Goal: Information Seeking & Learning: Learn about a topic

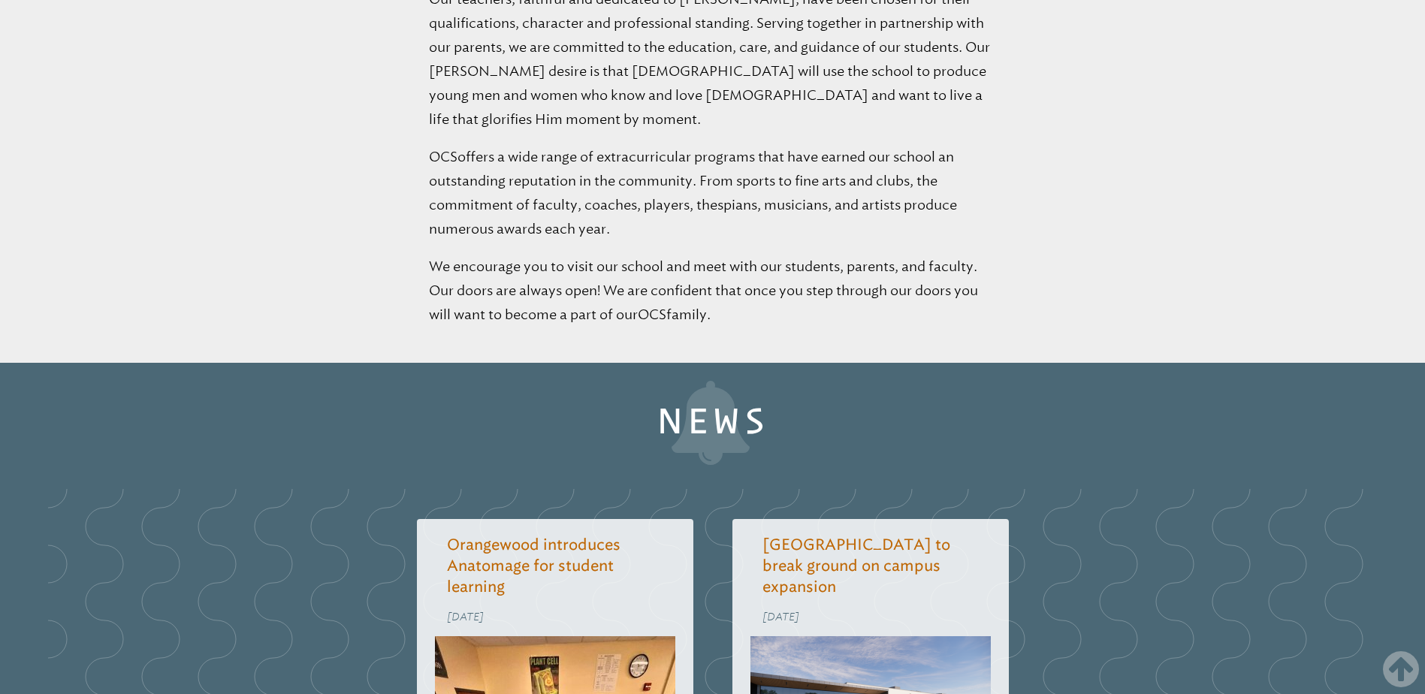
scroll to position [1277, 0]
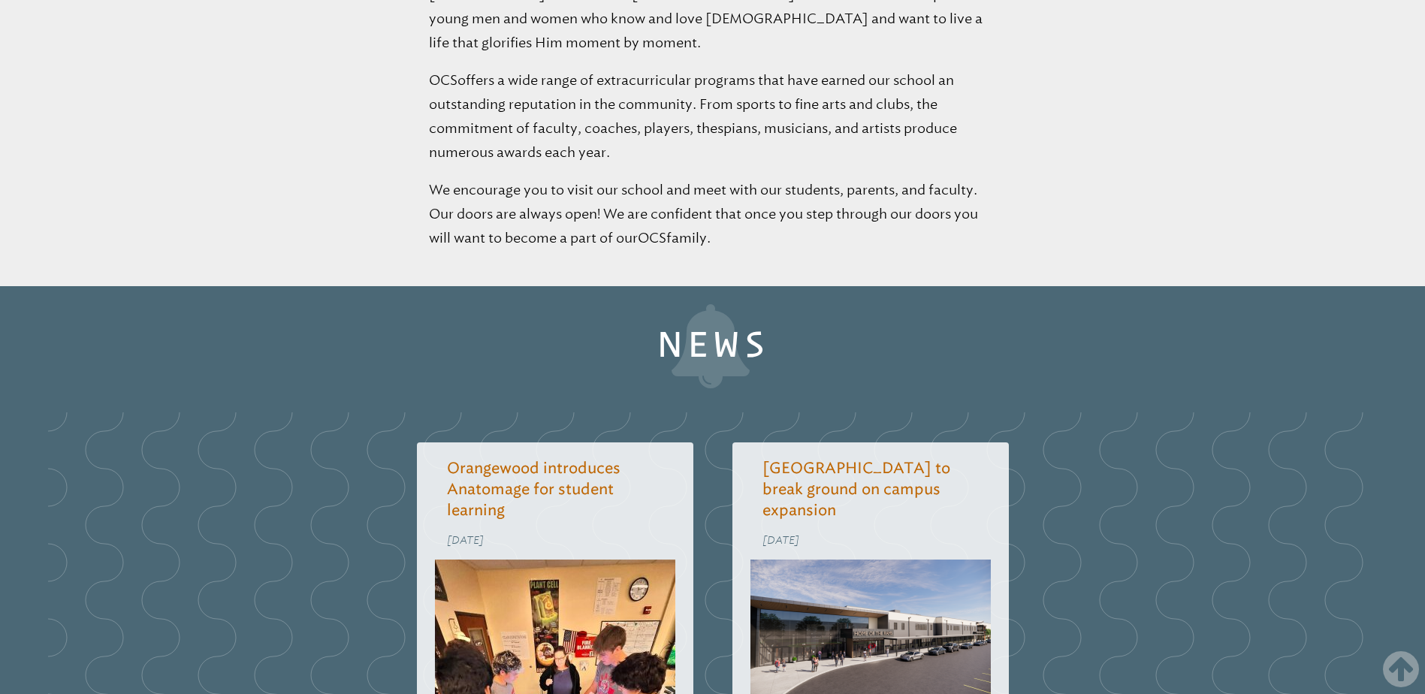
click at [847, 459] on link "Orangewood to break ground on campus expansion" at bounding box center [857, 489] width 188 height 60
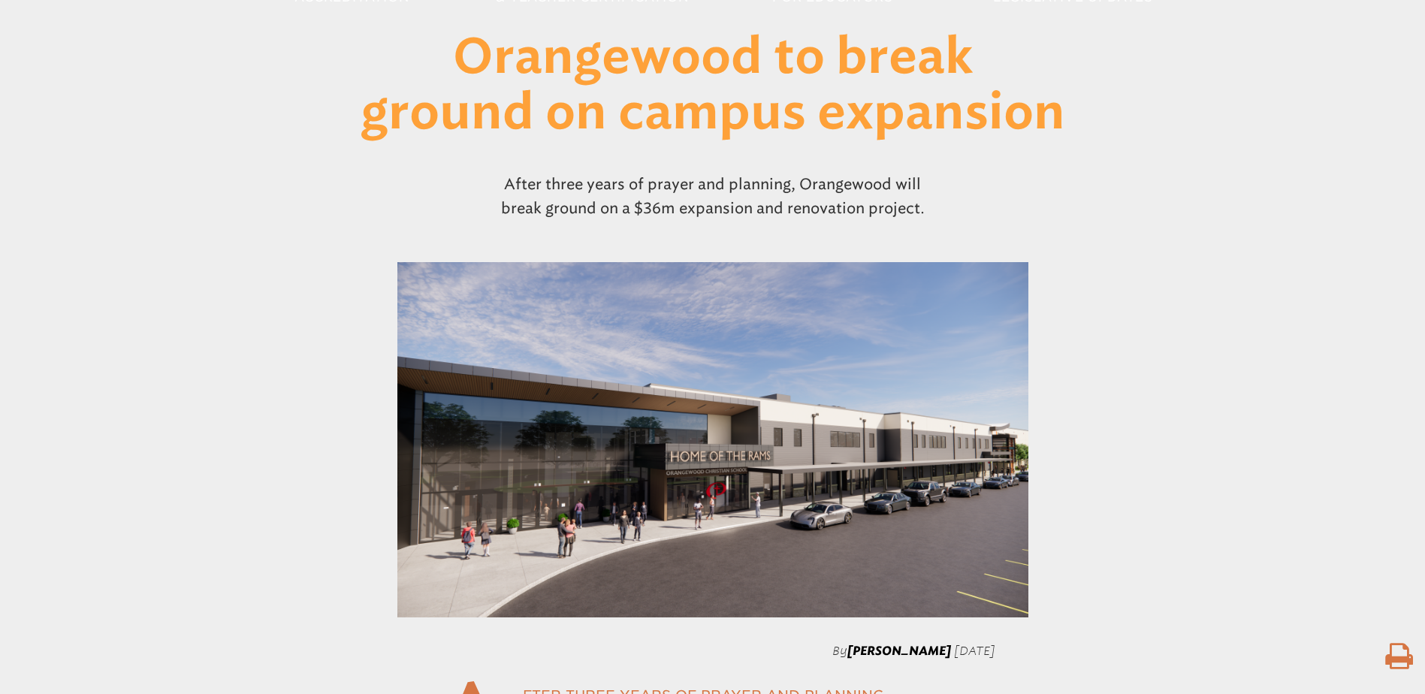
scroll to position [301, 0]
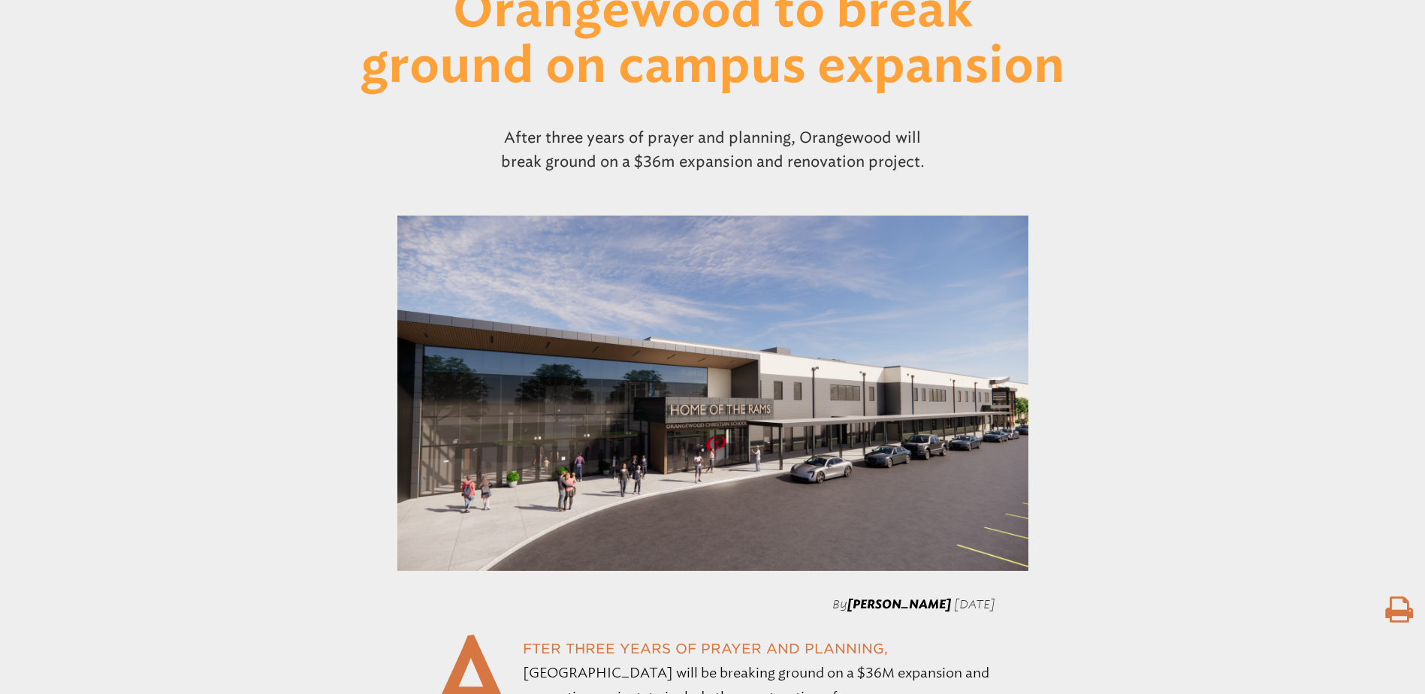
click at [566, 558] on img at bounding box center [712, 393] width 631 height 355
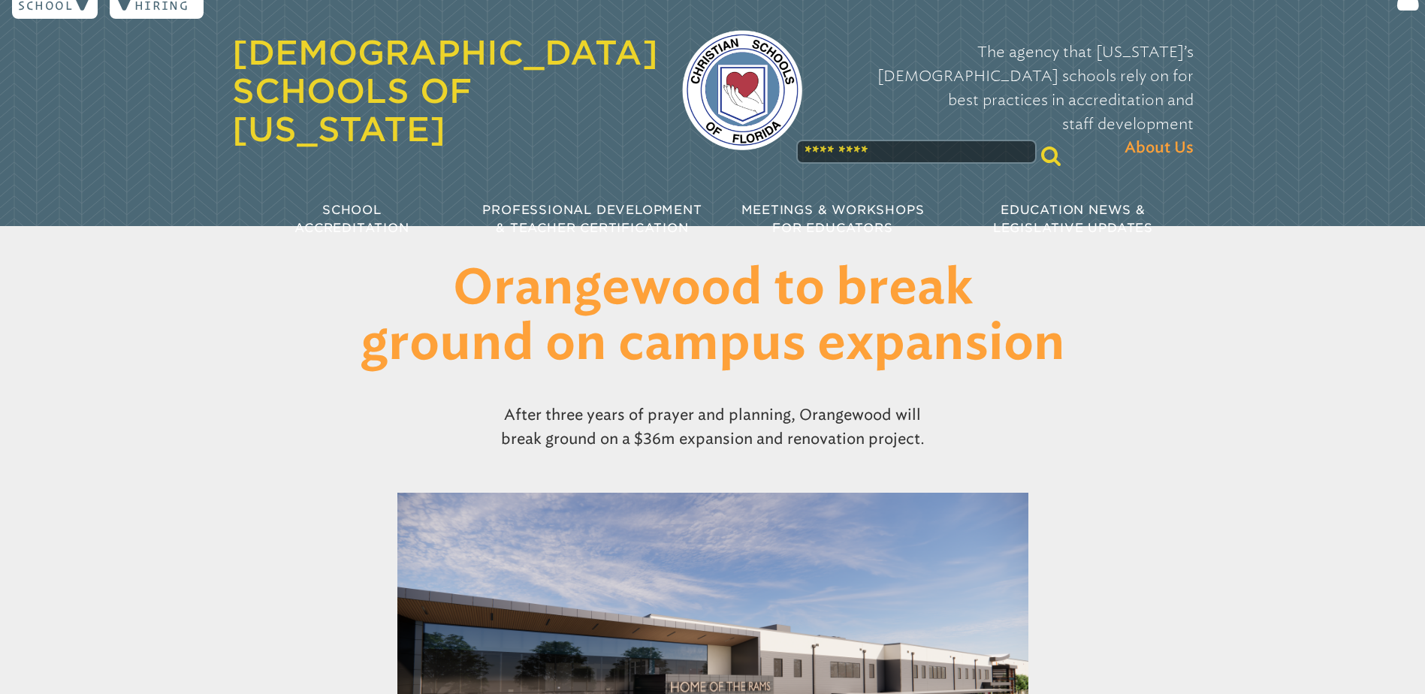
scroll to position [0, 0]
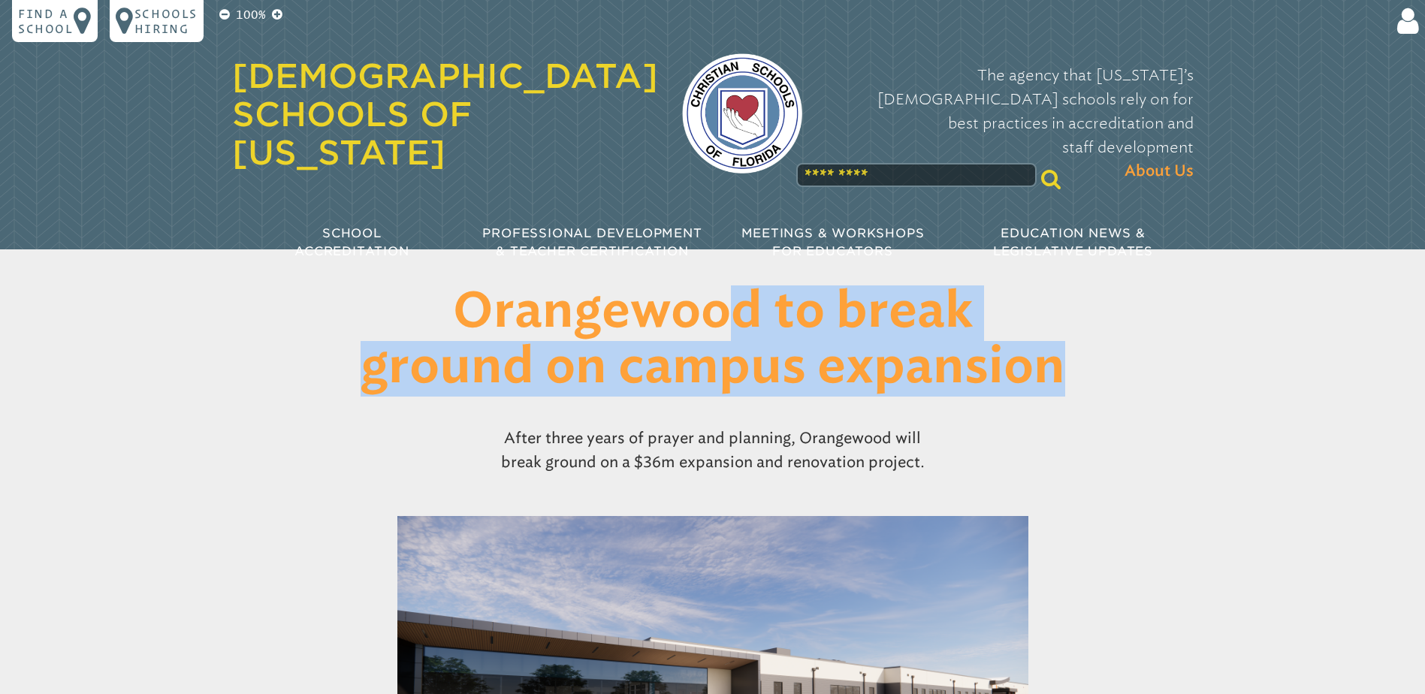
drag, startPoint x: 455, startPoint y: 301, endPoint x: 1095, endPoint y: 361, distance: 642.2
click at [1095, 361] on h1 "Orangewood to break ground on campus expansion" at bounding box center [713, 340] width 772 height 110
drag, startPoint x: 1095, startPoint y: 361, endPoint x: 985, endPoint y: 352, distance: 110.1
copy h1 "Orangewood to break ground on campus expansion"
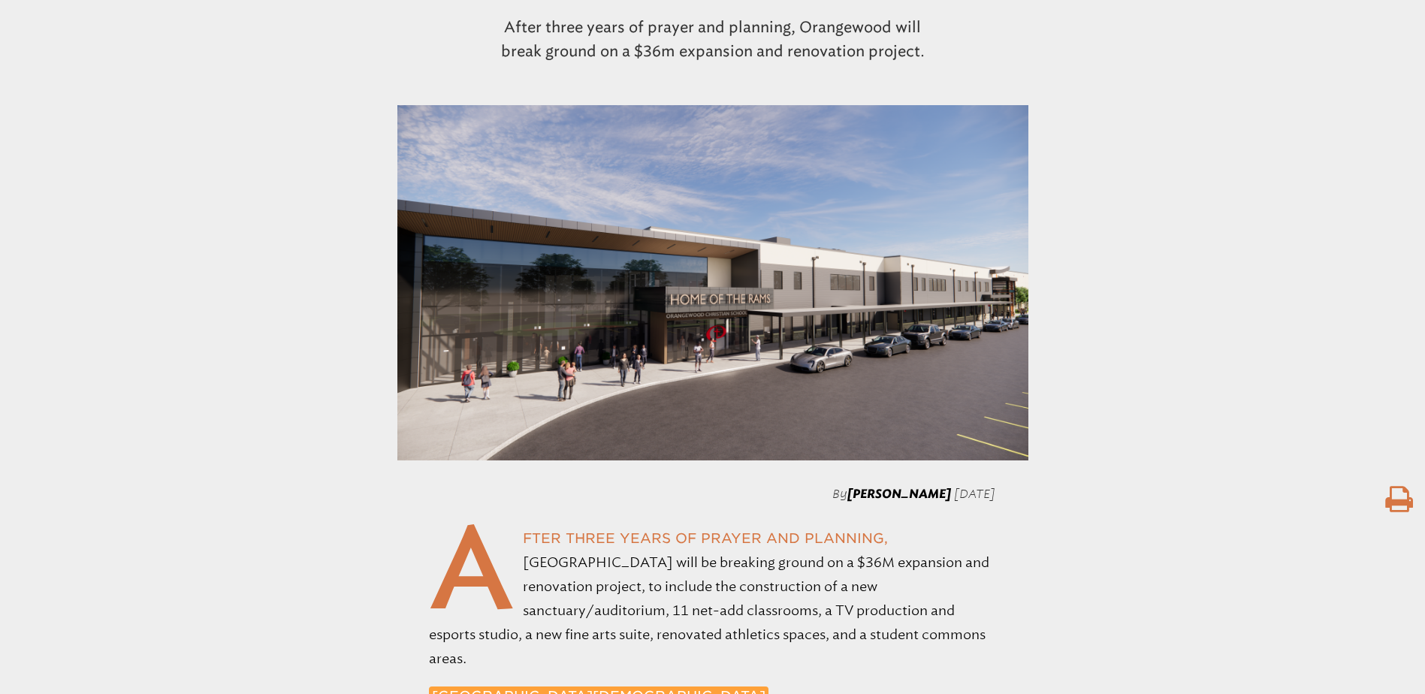
scroll to position [601, 0]
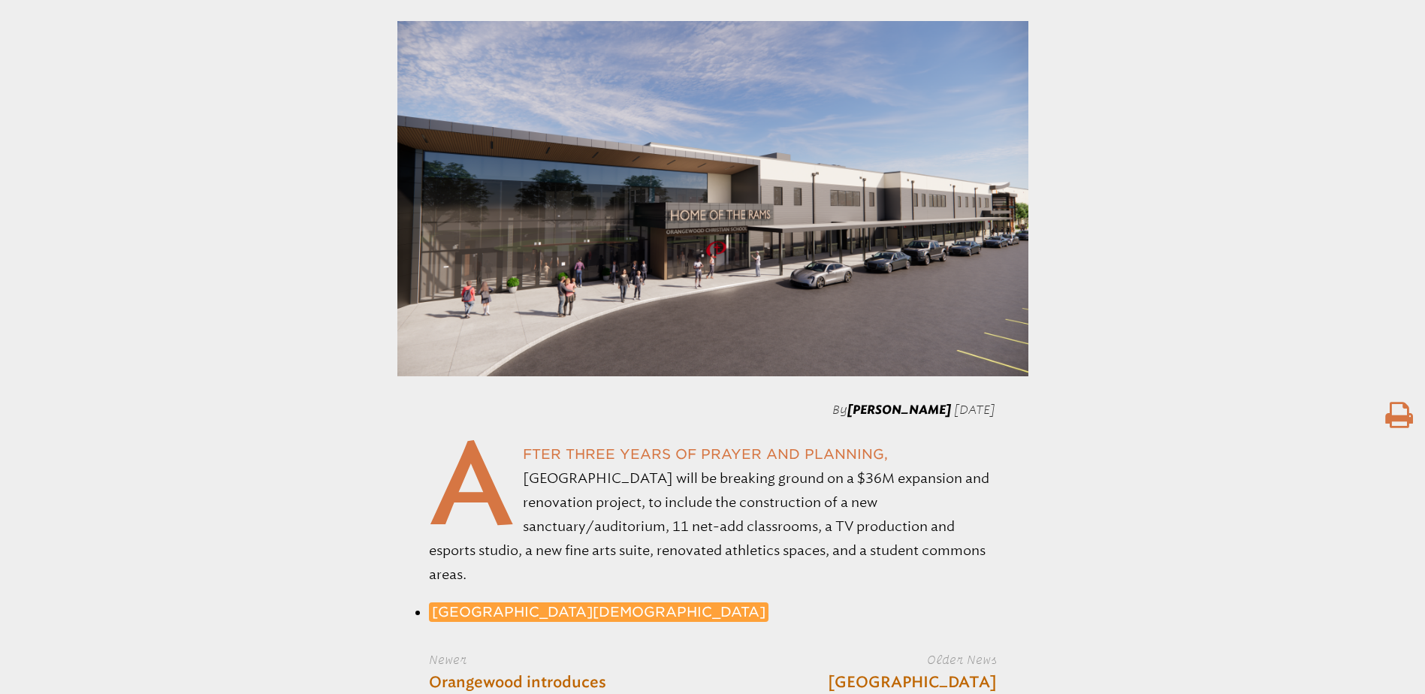
scroll to position [676, 0]
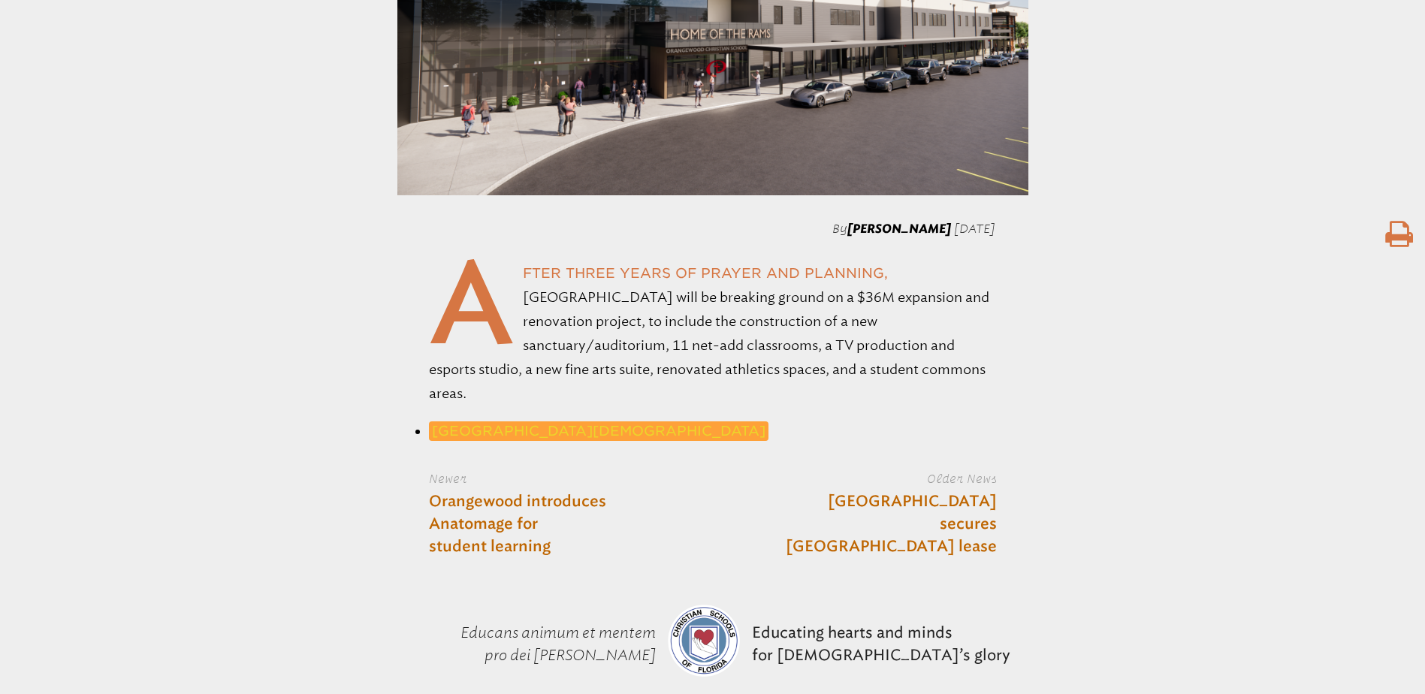
click at [628, 427] on link "[GEOGRAPHIC_DATA][DEMOGRAPHIC_DATA]" at bounding box center [599, 431] width 340 height 20
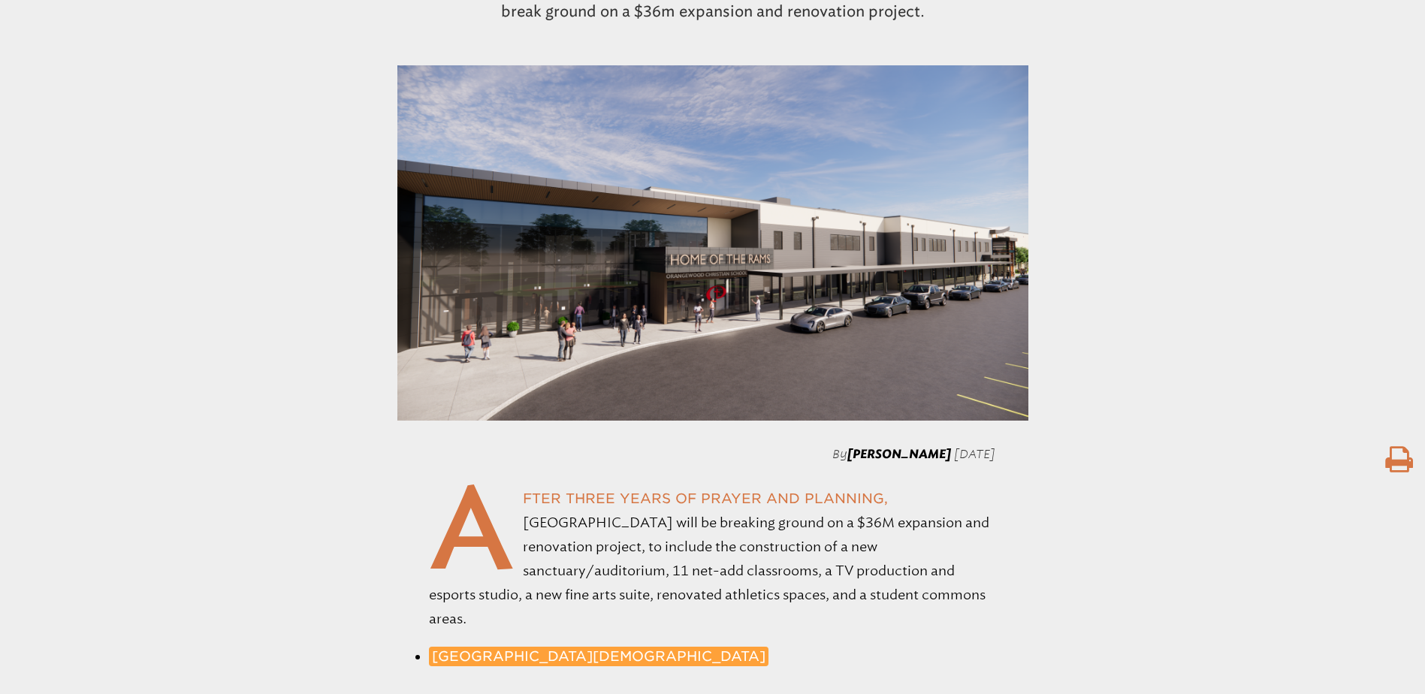
scroll to position [751, 0]
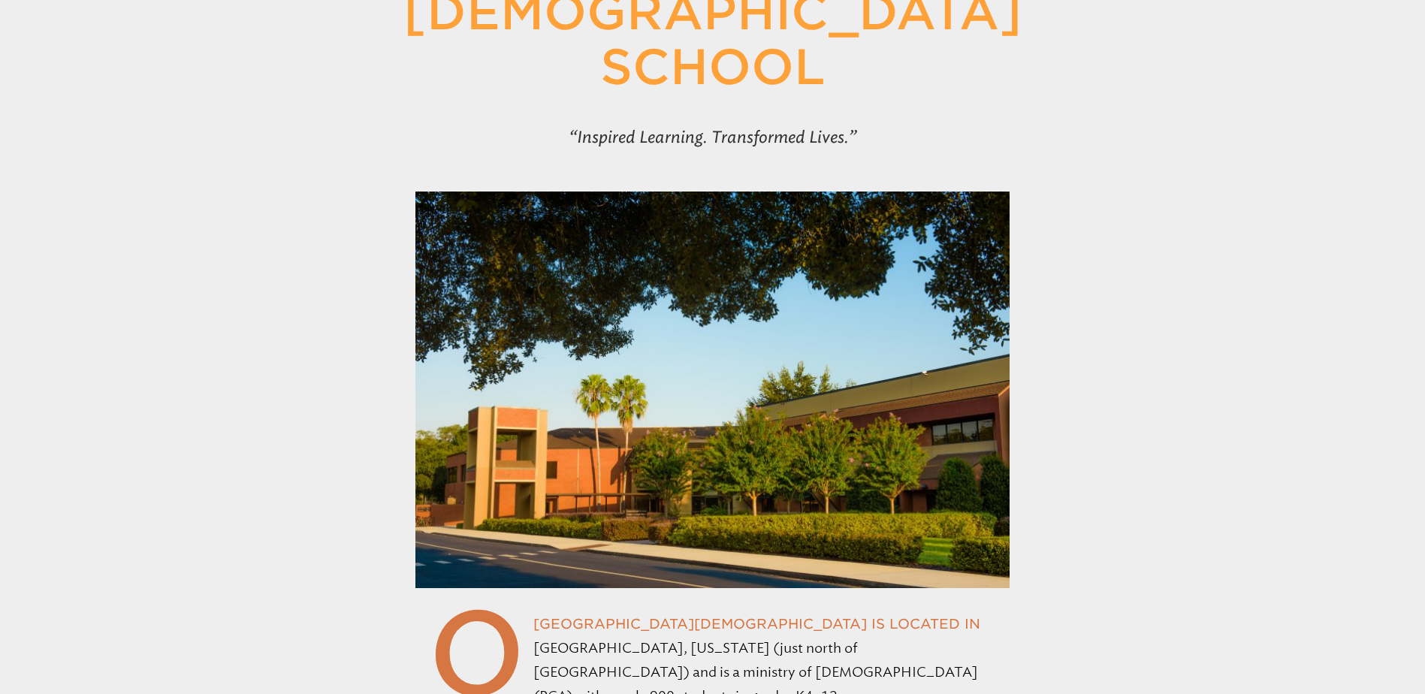
scroll to position [526, 0]
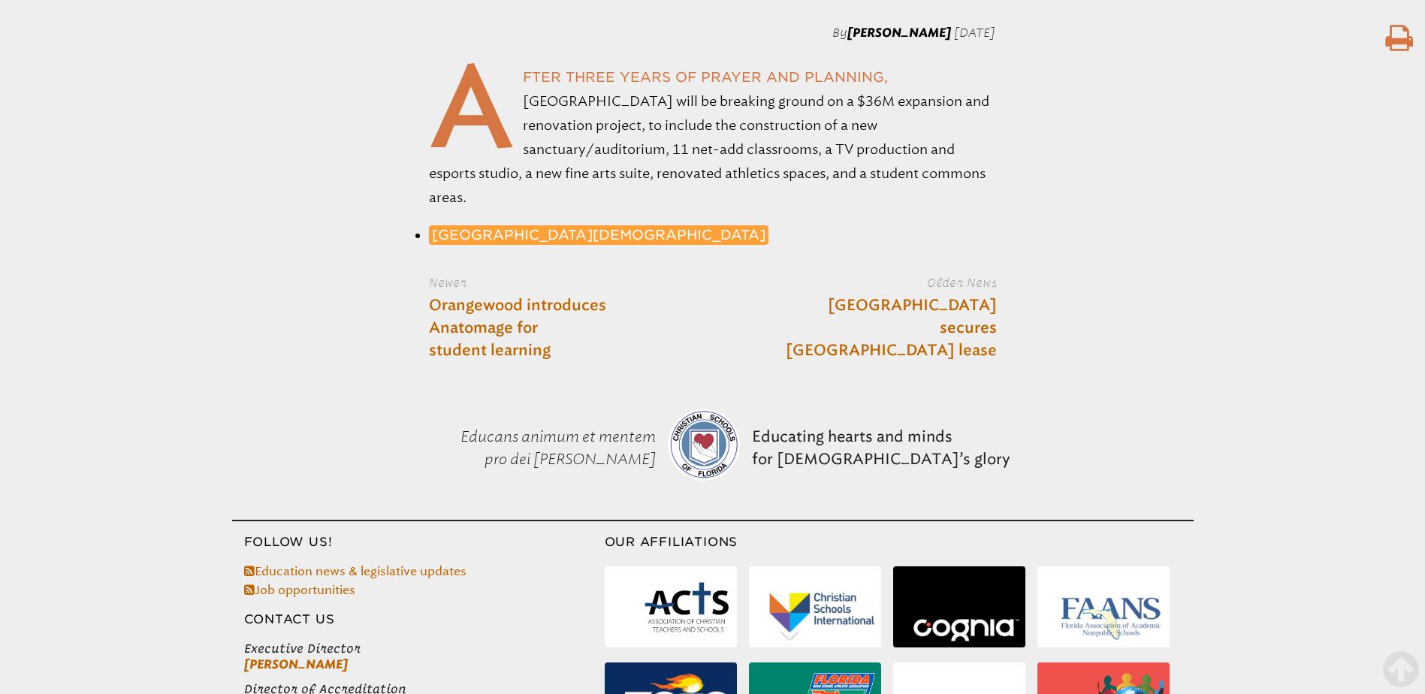
scroll to position [1112, 0]
